Goal: Find specific page/section: Find specific page/section

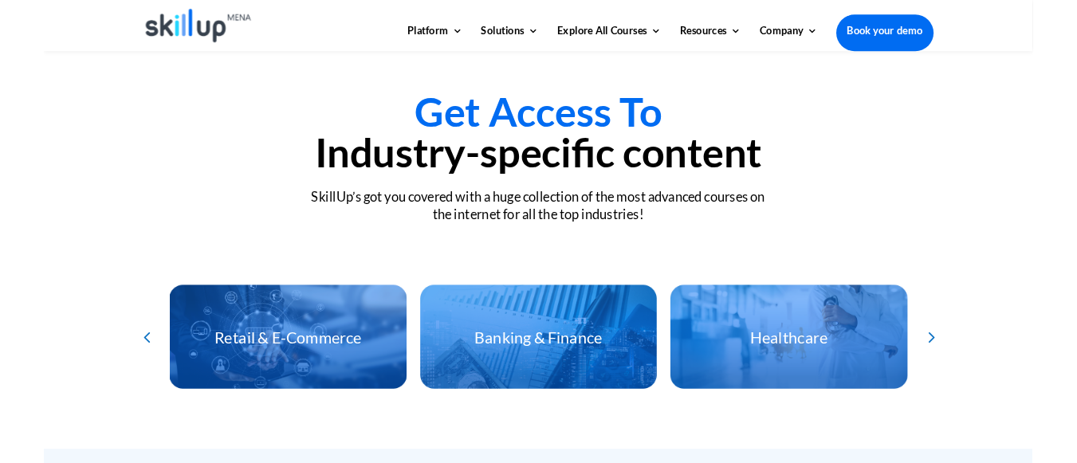
scroll to position [3341, 0]
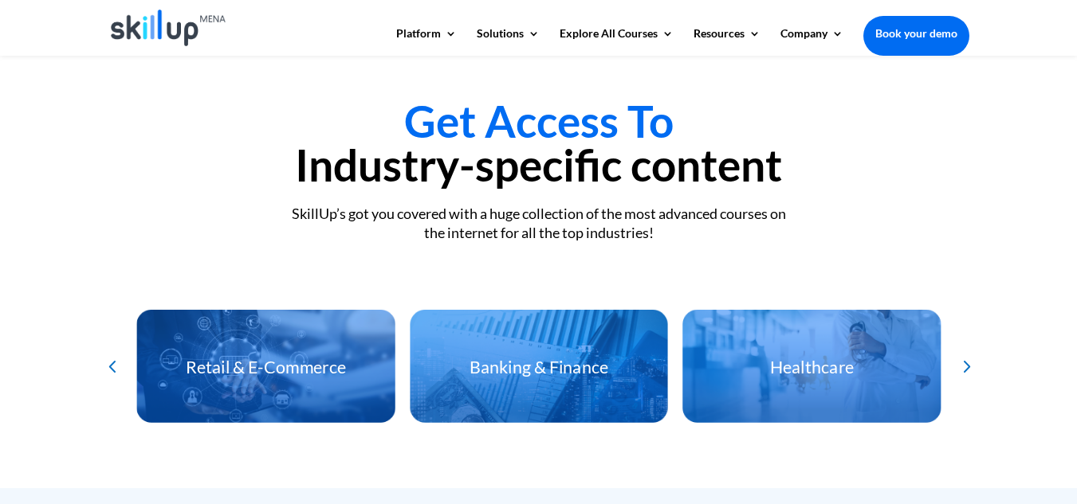
click at [829, 210] on div "SkillUp’s got you covered with a huge collection of the most advanced courses o…" at bounding box center [538, 223] width 861 height 37
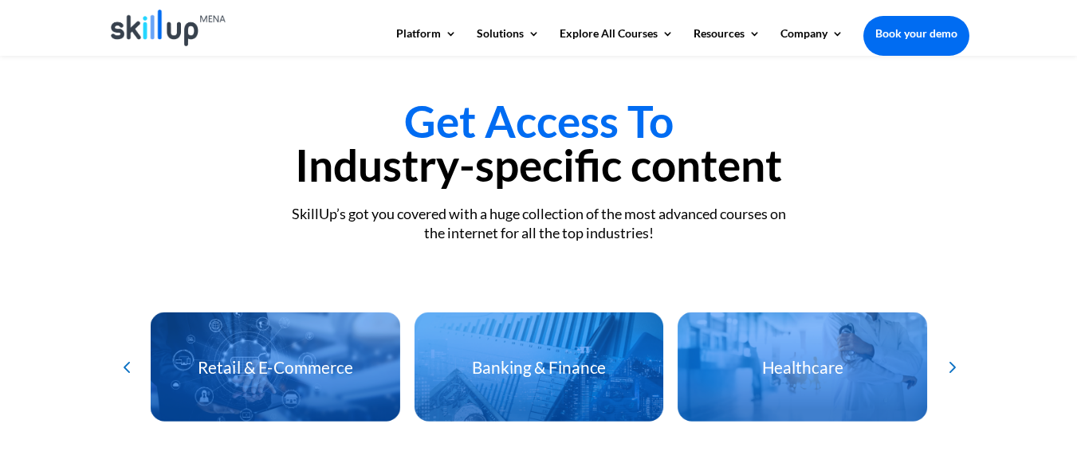
click at [186, 32] on img at bounding box center [169, 28] width 116 height 37
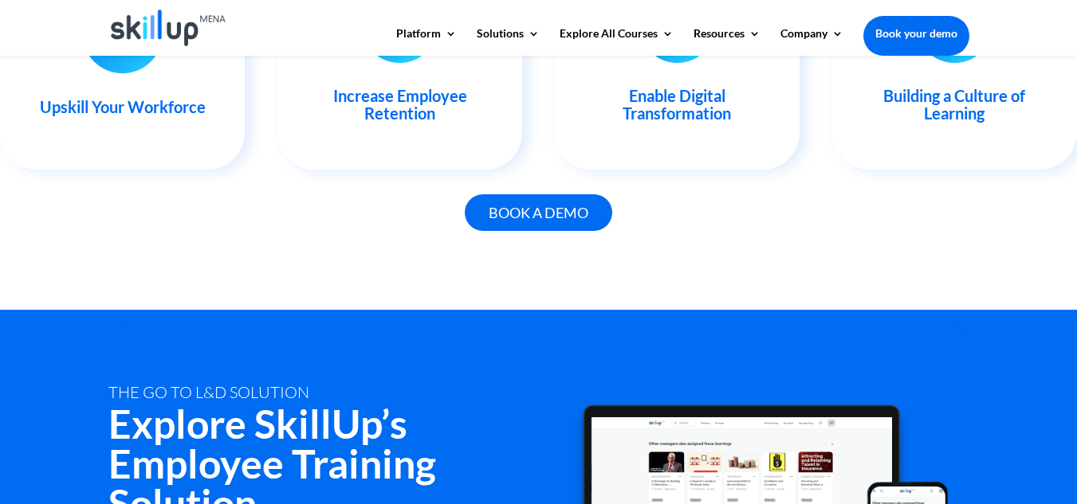
scroll to position [1880, 0]
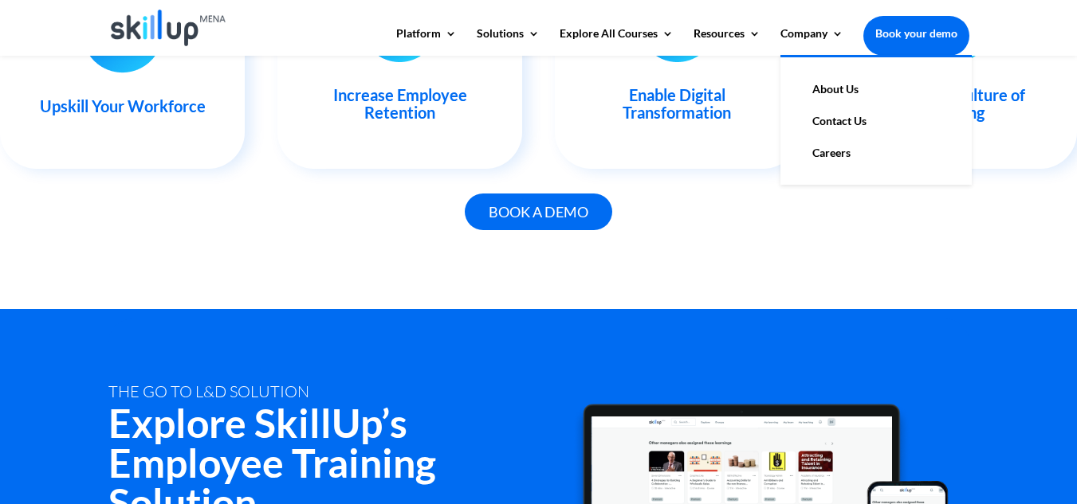
click at [819, 148] on link "Careers" at bounding box center [875, 153] width 159 height 32
